Goal: Task Accomplishment & Management: Manage account settings

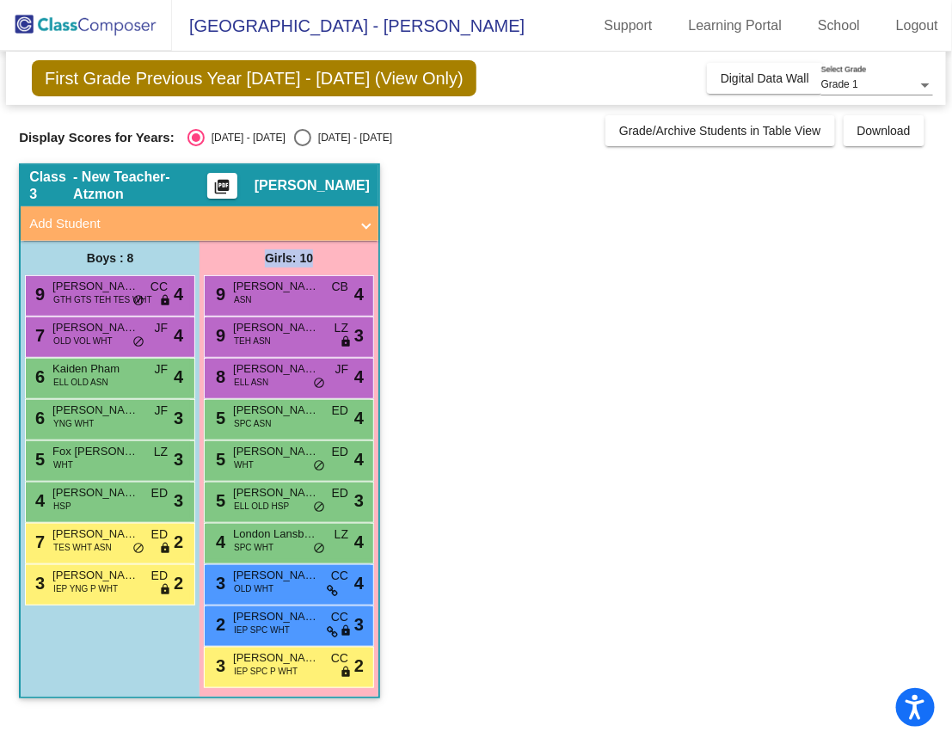
click at [712, 249] on app-classroom "Class 3 - New Teacher-Atzmon picture_as_pdf Rachel Atzmon Add Student First Nam…" at bounding box center [476, 439] width 914 height 552
click at [575, 329] on app-classroom "Class 3 - New Teacher-Atzmon picture_as_pdf Rachel Atzmon Add Student First Nam…" at bounding box center [476, 439] width 914 height 552
click at [304, 331] on span "[PERSON_NAME]" at bounding box center [276, 327] width 86 height 17
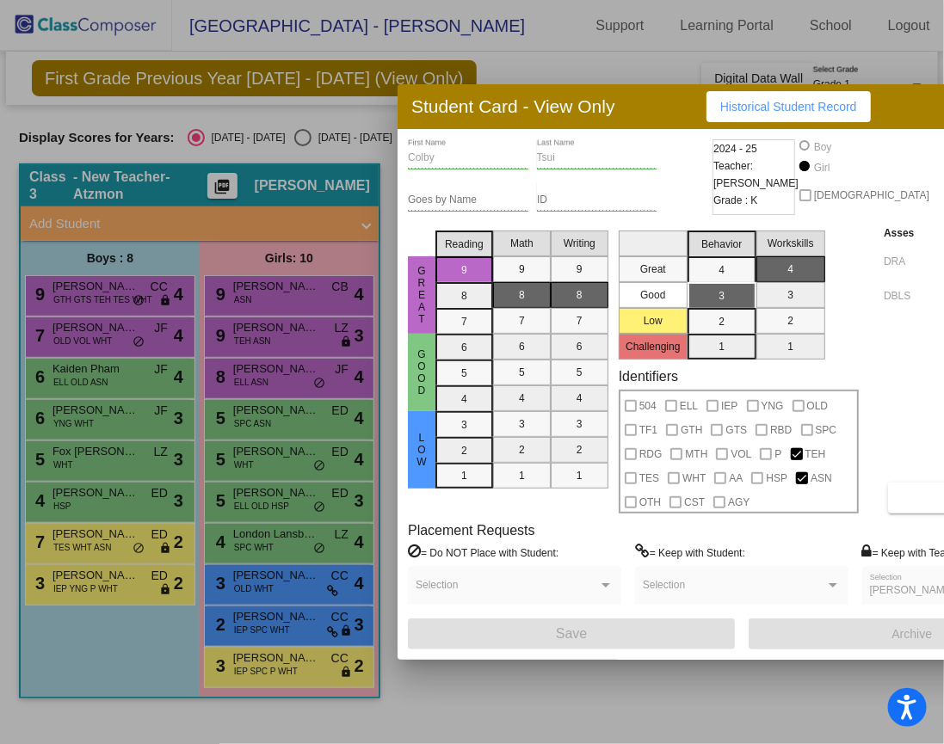
click at [551, 698] on div at bounding box center [472, 372] width 944 height 744
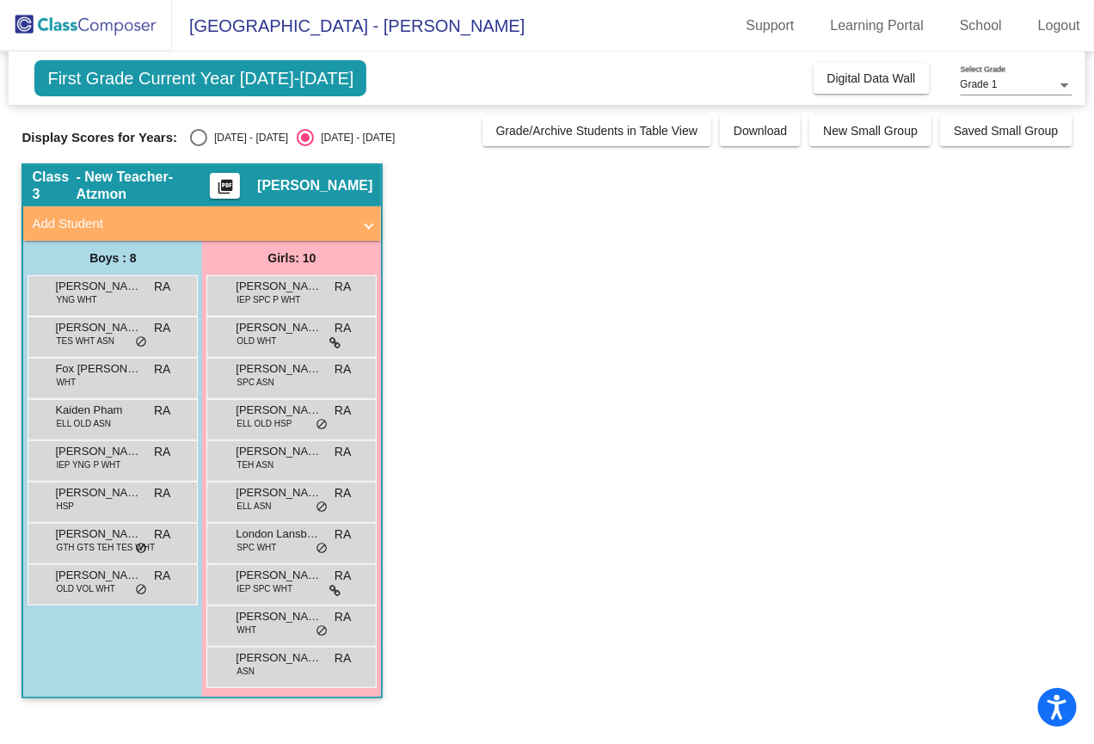
click at [196, 132] on div "Select an option" at bounding box center [198, 137] width 17 height 17
click at [198, 146] on input "[DATE] - [DATE]" at bounding box center [198, 146] width 1 height 1
radio input "true"
